Goal: Task Accomplishment & Management: Manage account settings

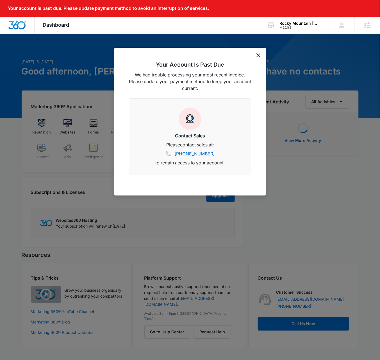
click at [259, 57] on icon "dismiss this dialog" at bounding box center [258, 55] width 4 height 4
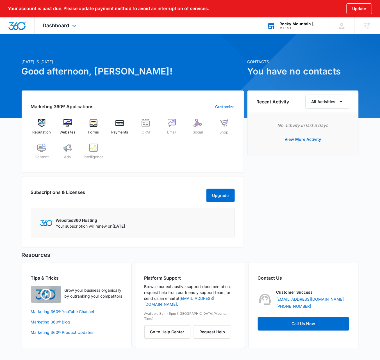
click at [291, 28] on div "M1151" at bounding box center [300, 28] width 41 height 4
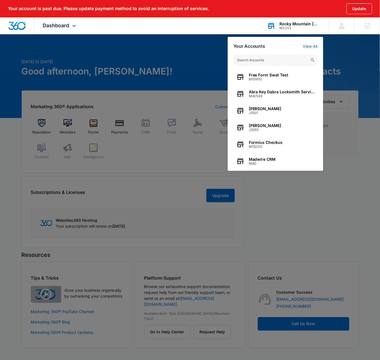
click at [272, 60] on input "text" at bounding box center [275, 59] width 84 height 11
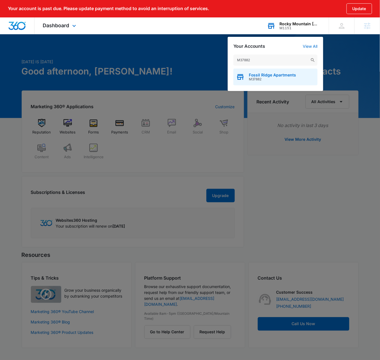
type input "M37882"
click at [281, 72] on div "Fossil Ridge Apartments M37882" at bounding box center [275, 77] width 84 height 17
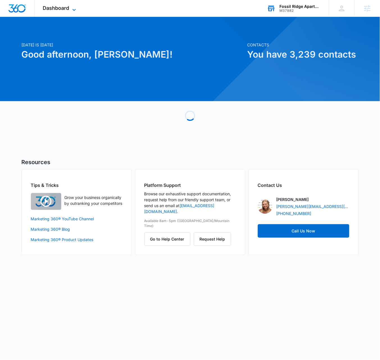
click at [71, 8] on icon at bounding box center [74, 9] width 7 height 7
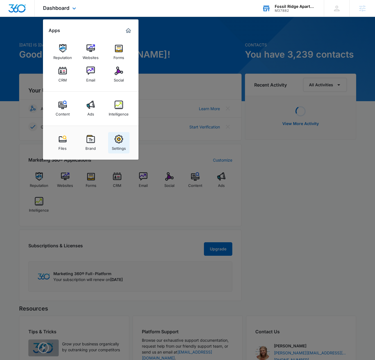
click at [113, 145] on div "Settings" at bounding box center [119, 146] width 14 height 7
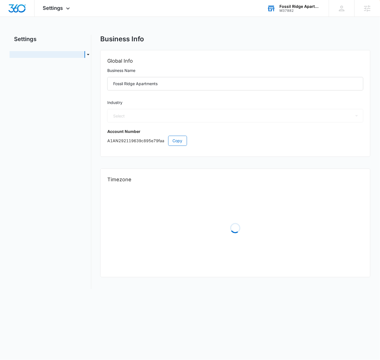
select select "US"
select select "America/Denver"
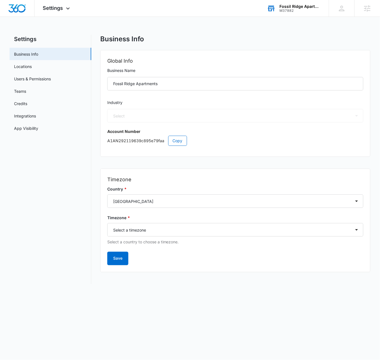
select select "35"
drag, startPoint x: 35, startPoint y: 201, endPoint x: 37, endPoint y: 197, distance: 4.5
click at [35, 201] on nav "Settings Business Info Locations Users & Permissions Teams Credits Integrations…" at bounding box center [51, 159] width 82 height 249
click at [179, 142] on span "Copy" at bounding box center [178, 141] width 10 height 6
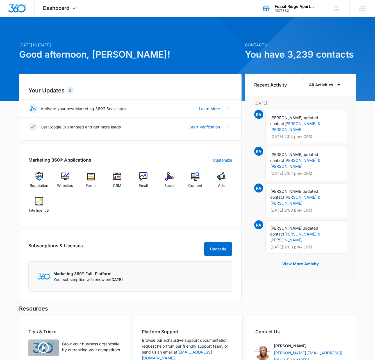
click at [300, 9] on div "M37882" at bounding box center [295, 11] width 41 height 4
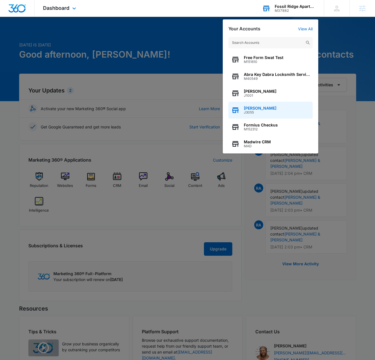
click at [259, 107] on span "Dave Bettger" at bounding box center [260, 108] width 33 height 4
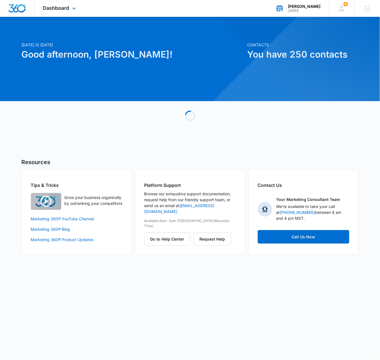
click at [312, 8] on div "Dave Bettger" at bounding box center [304, 6] width 33 height 4
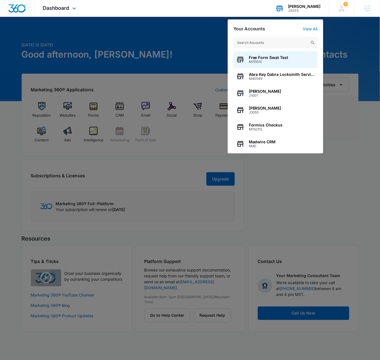
click at [312, 8] on div "Dave Bettger" at bounding box center [304, 6] width 33 height 4
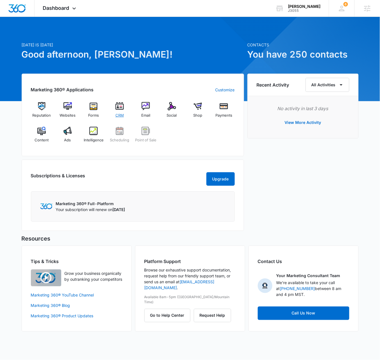
click at [122, 107] on img at bounding box center [119, 106] width 8 height 8
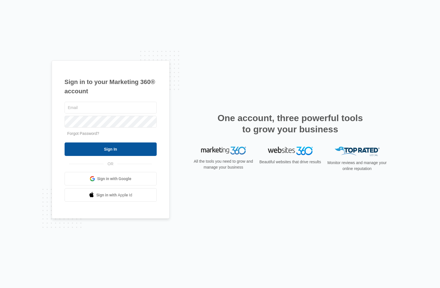
type input "[PERSON_NAME][EMAIL_ADDRESS][DOMAIN_NAME]"
click at [110, 147] on input "Sign In" at bounding box center [111, 148] width 92 height 13
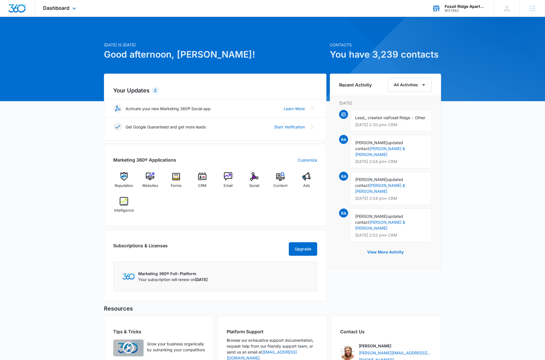
click at [473, 8] on div "Fossil Ridge Apartments" at bounding box center [464, 6] width 41 height 4
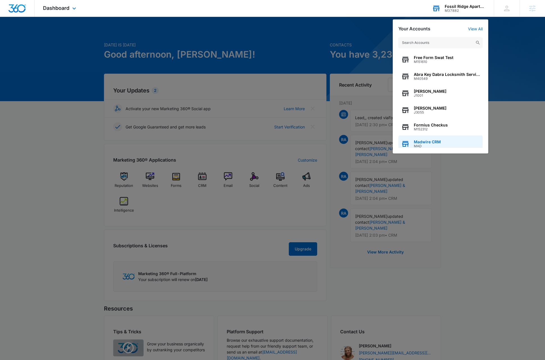
click at [431, 143] on span "Madwire CRM" at bounding box center [427, 142] width 27 height 4
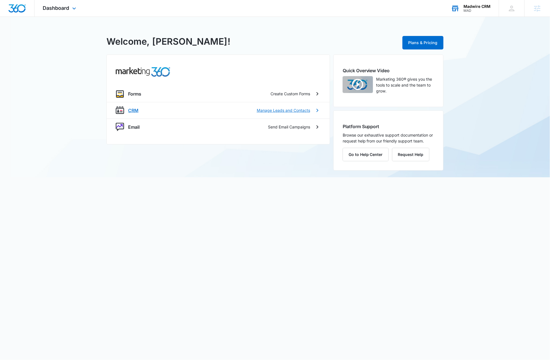
click at [133, 110] on p "CRM" at bounding box center [133, 110] width 10 height 7
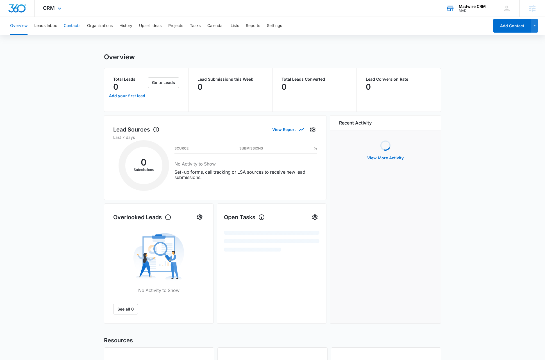
click at [74, 24] on button "Contacts" at bounding box center [72, 26] width 17 height 18
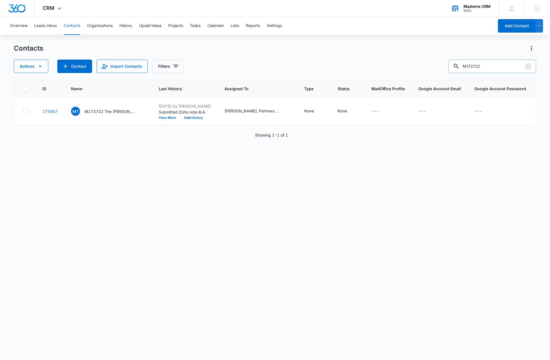
click at [508, 66] on input "M173722" at bounding box center [492, 66] width 88 height 13
paste input "[PERSON_NAME]"
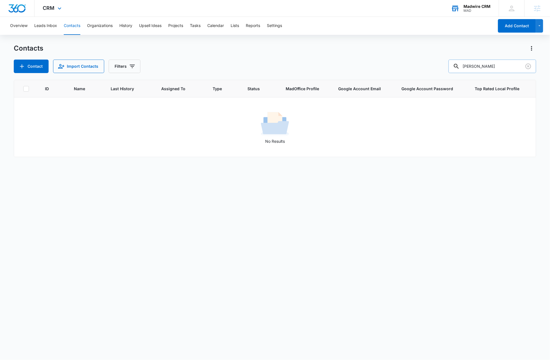
click at [508, 66] on input "[PERSON_NAME]" at bounding box center [492, 66] width 88 height 13
paste input "[EMAIL_ADDRESS][DOMAIN_NAME]"
click at [505, 66] on input "[EMAIL_ADDRESS][DOMAIN_NAME]" at bounding box center [492, 66] width 88 height 13
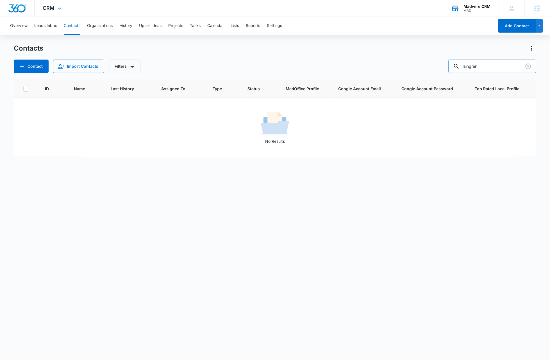
type input "laingren"
click at [477, 10] on div "MAD" at bounding box center [477, 11] width 27 height 4
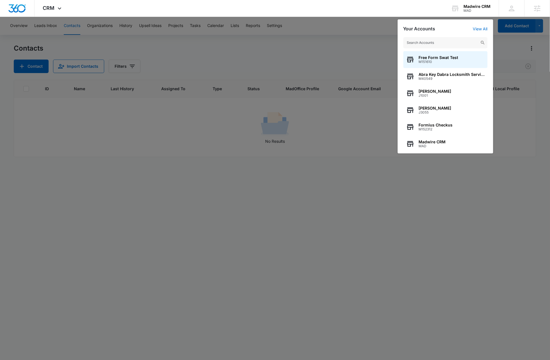
click at [445, 45] on input "text" at bounding box center [445, 42] width 84 height 11
type input "torstar"
click at [451, 60] on span "V1150" at bounding box center [441, 62] width 44 height 4
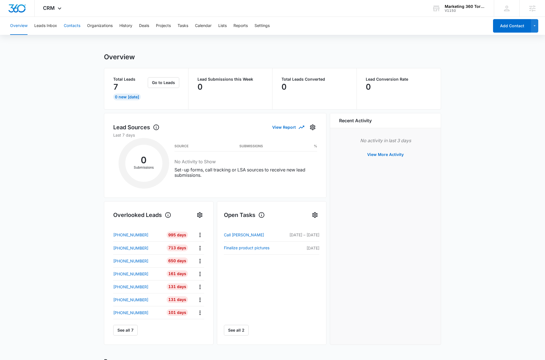
click at [70, 27] on button "Contacts" at bounding box center [72, 26] width 17 height 18
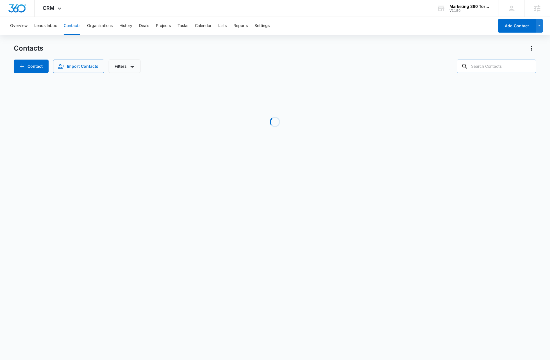
click at [522, 67] on input "text" at bounding box center [496, 66] width 79 height 13
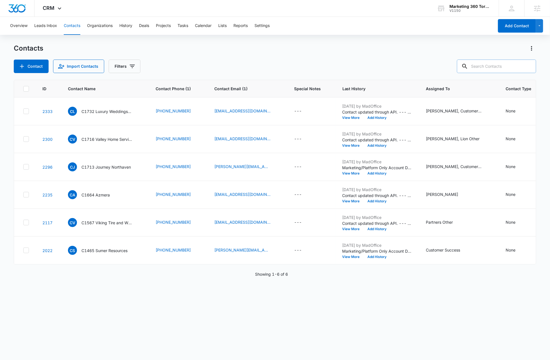
paste input "[EMAIL_ADDRESS][DOMAIN_NAME]"
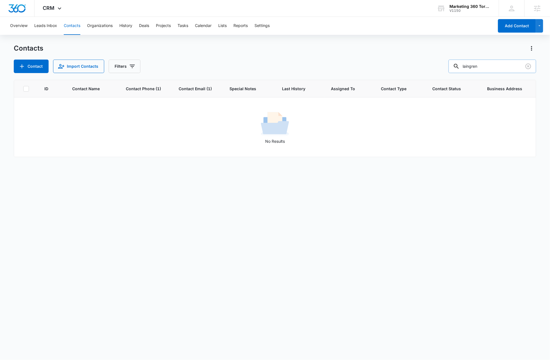
type input "laingren"
click at [530, 67] on icon "Clear" at bounding box center [528, 66] width 7 height 7
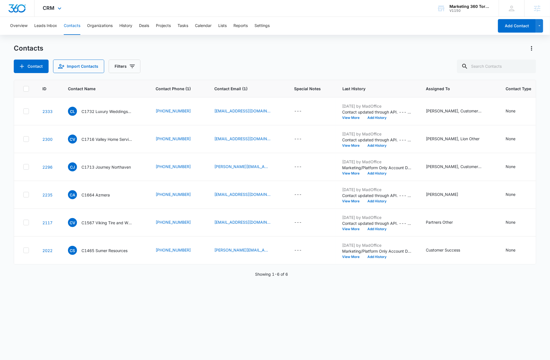
click at [12, 10] on img "Dashboard" at bounding box center [17, 8] width 18 height 8
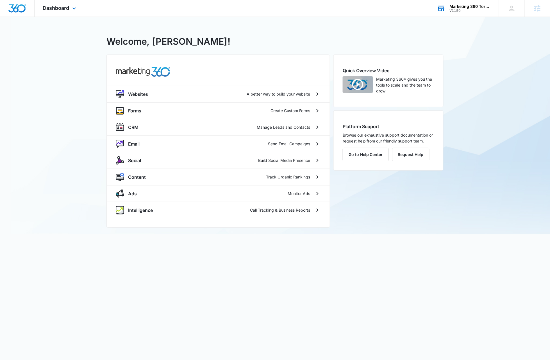
click at [473, 8] on div "Marketing 360 Torstar" at bounding box center [470, 6] width 41 height 4
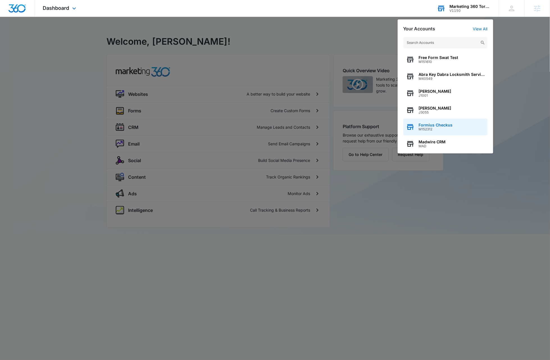
click at [437, 125] on span "Formius Checkus" at bounding box center [436, 125] width 34 height 4
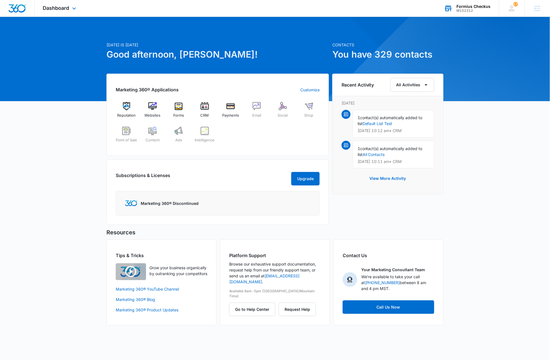
click at [477, 5] on div "Formius Checkus" at bounding box center [474, 6] width 34 height 4
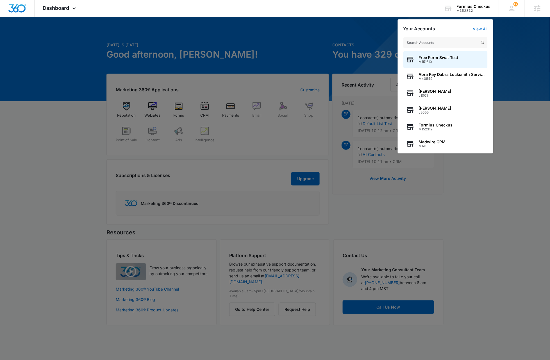
click at [447, 43] on input "text" at bounding box center [445, 42] width 84 height 11
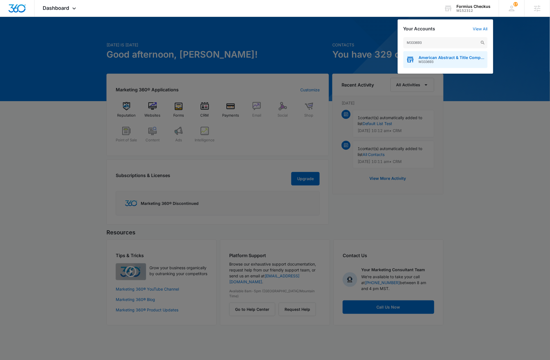
type input "M333693"
click at [453, 63] on span "M333693" at bounding box center [452, 62] width 66 height 4
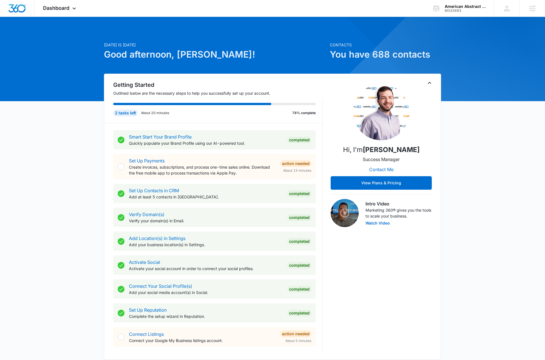
click at [428, 84] on icon "Toggle Collapse" at bounding box center [429, 82] width 7 height 7
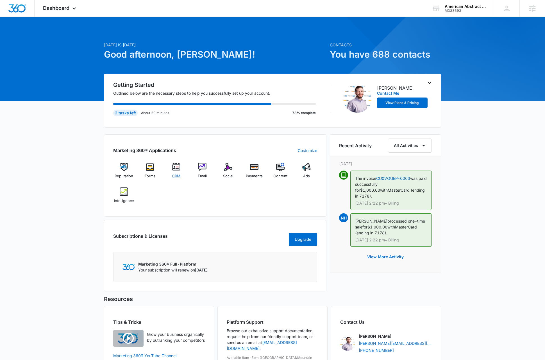
click at [175, 168] on img at bounding box center [176, 167] width 8 height 8
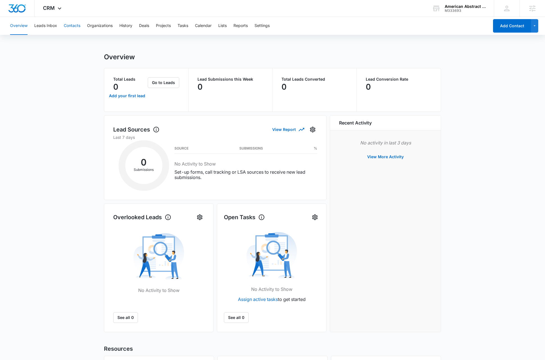
click at [75, 28] on button "Contacts" at bounding box center [72, 26] width 17 height 18
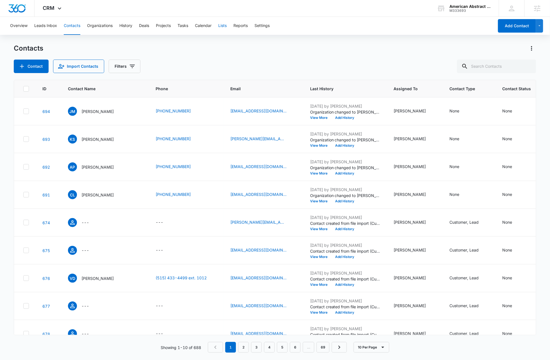
click at [223, 27] on button "Lists" at bounding box center [222, 26] width 8 height 18
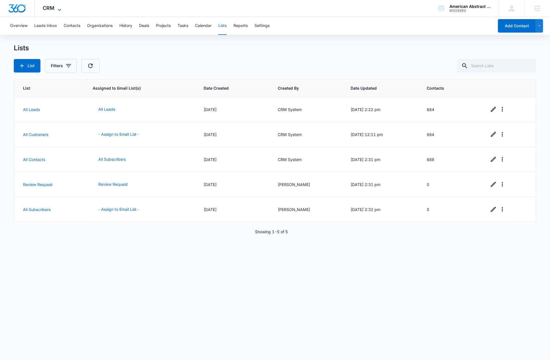
click at [58, 7] on icon at bounding box center [59, 9] width 7 height 7
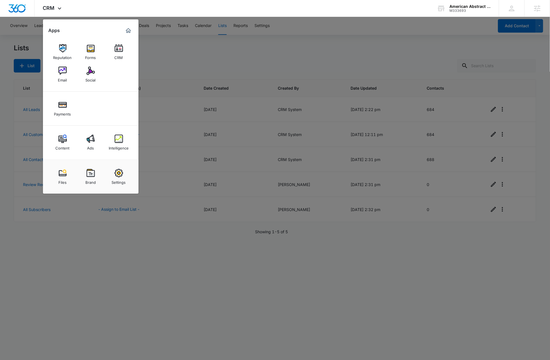
drag, startPoint x: 61, startPoint y: 70, endPoint x: 70, endPoint y: 69, distance: 9.3
click at [61, 70] on img at bounding box center [62, 71] width 8 height 8
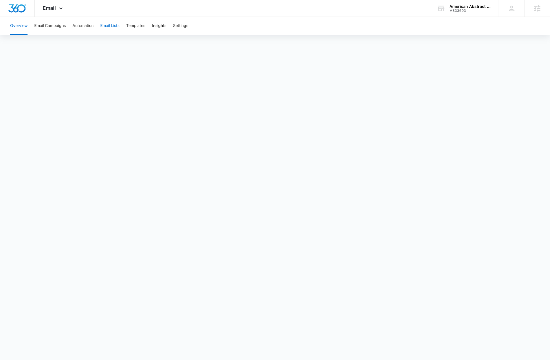
click at [109, 25] on button "Email Lists" at bounding box center [109, 26] width 19 height 18
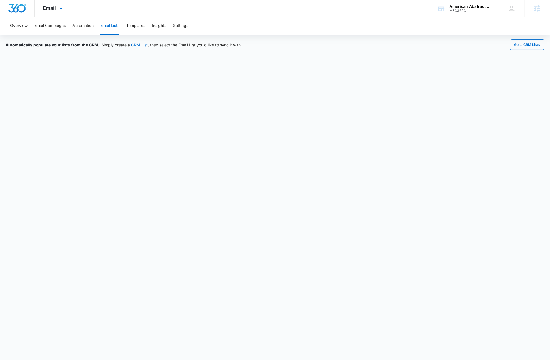
click at [15, 9] on img "Dashboard" at bounding box center [17, 8] width 18 height 8
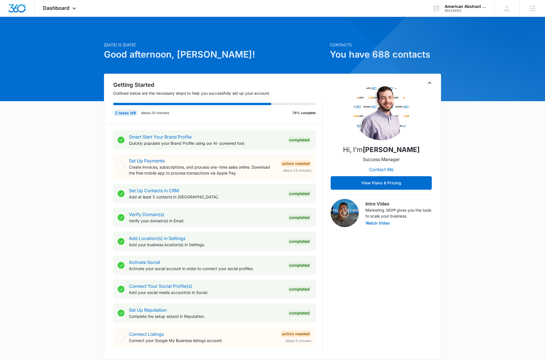
click at [429, 83] on icon "Toggle Collapse" at bounding box center [429, 82] width 7 height 7
